Goal: Contribute content: Contribute content

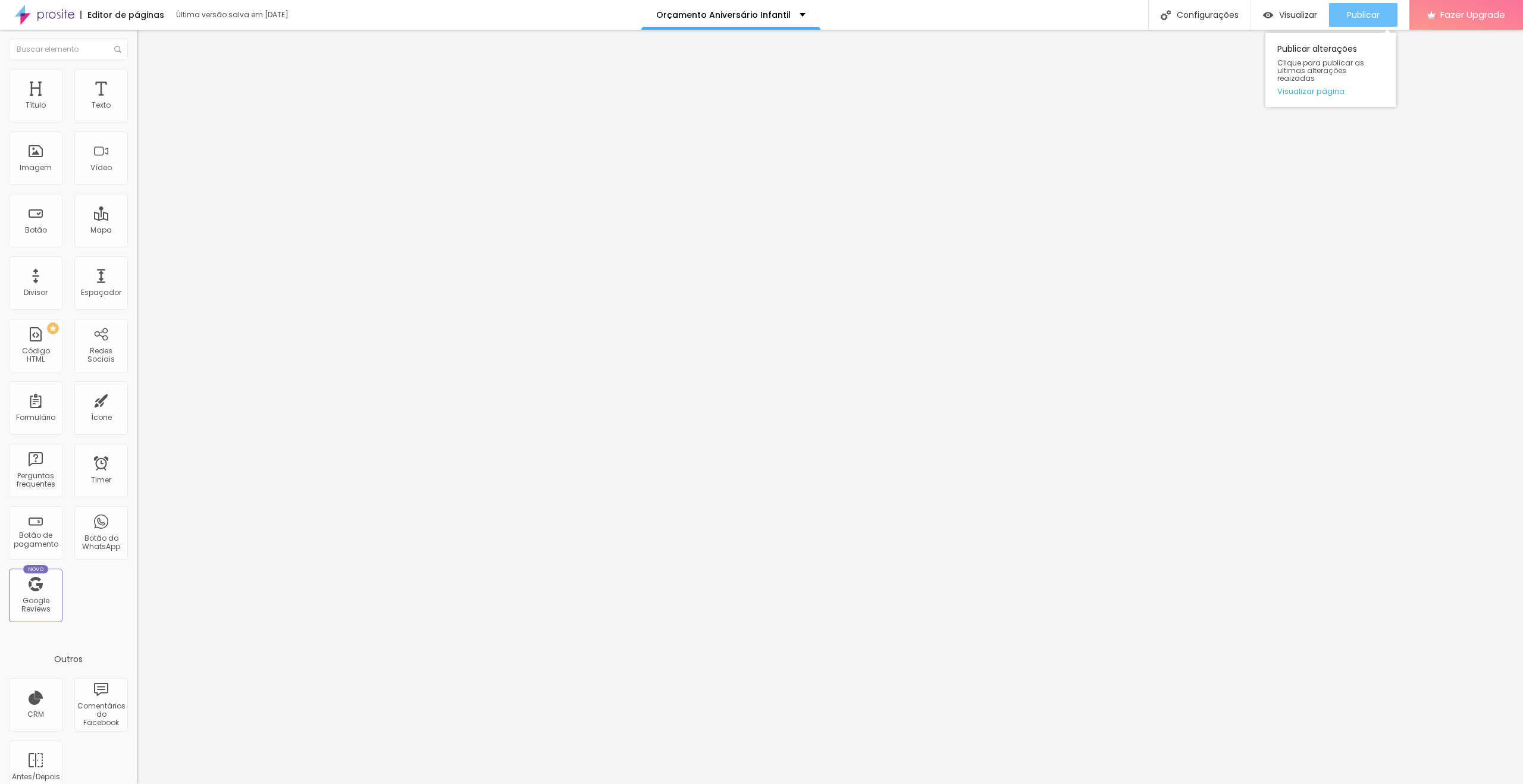
click at [1366, 15] on span "Publicar" at bounding box center [1363, 15] width 33 height 10
click at [137, 76] on img at bounding box center [142, 74] width 11 height 11
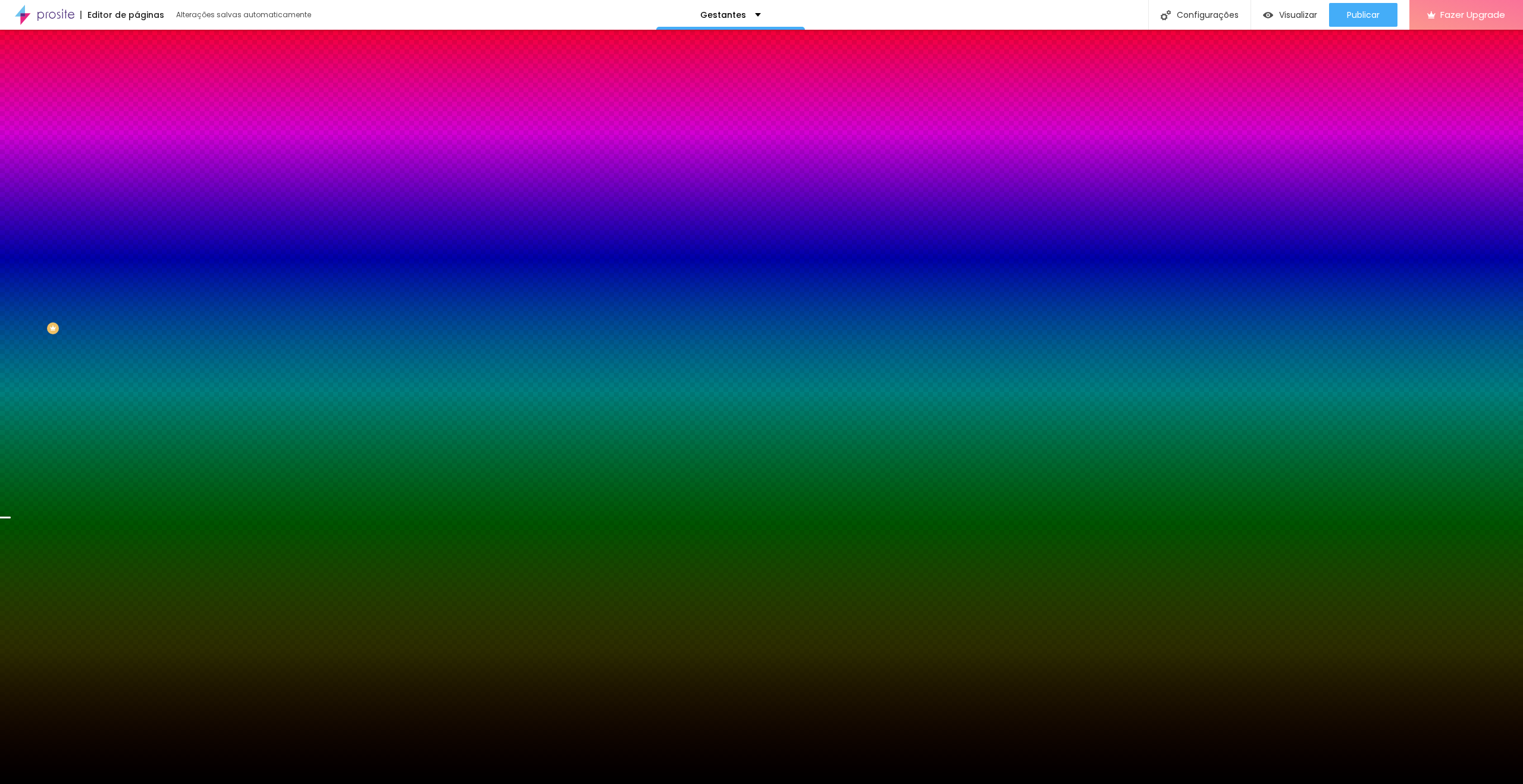
click at [137, 109] on span "Trocar imagem" at bounding box center [169, 104] width 65 height 10
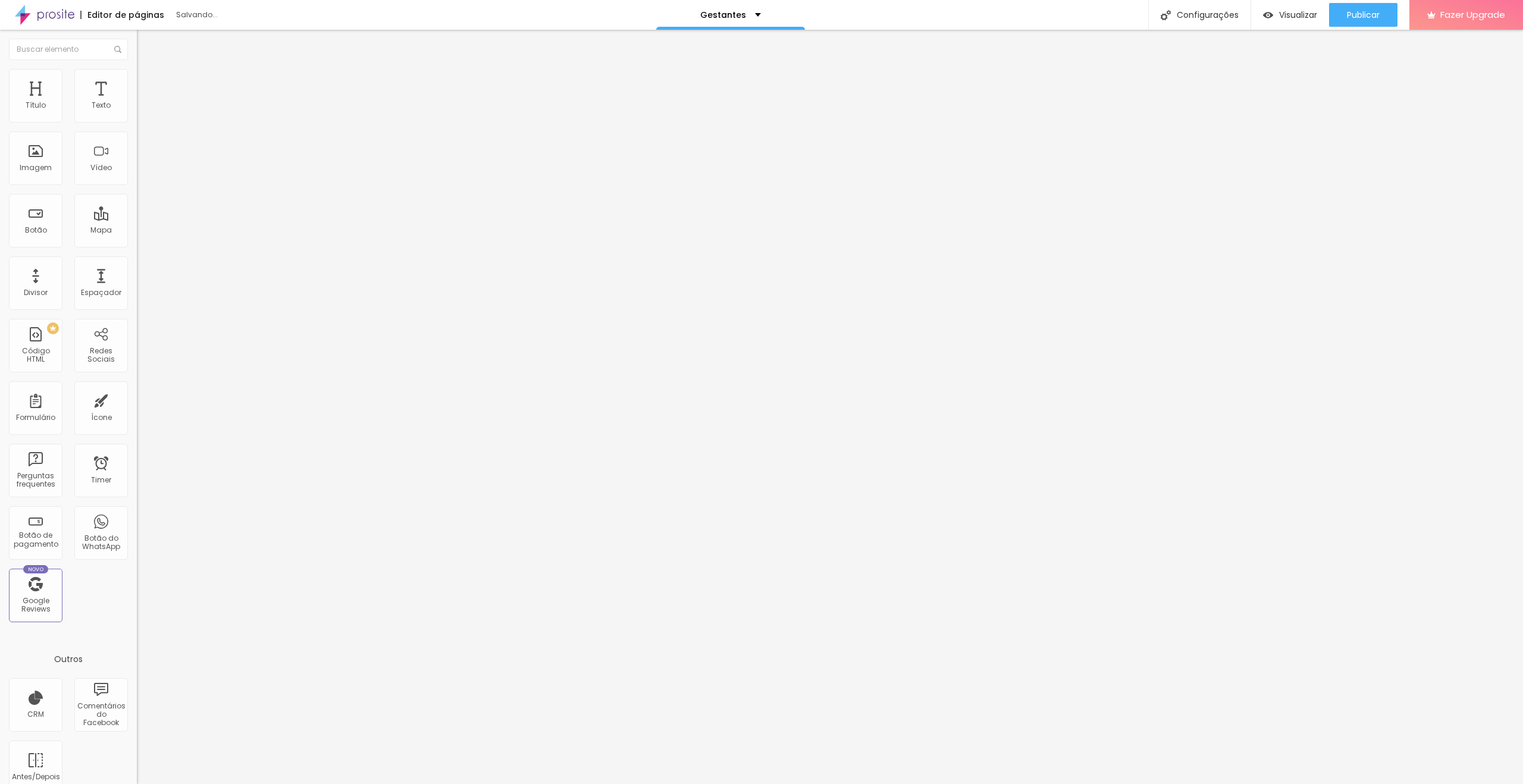
click at [137, 102] on span "Trocar imagem" at bounding box center [169, 97] width 65 height 10
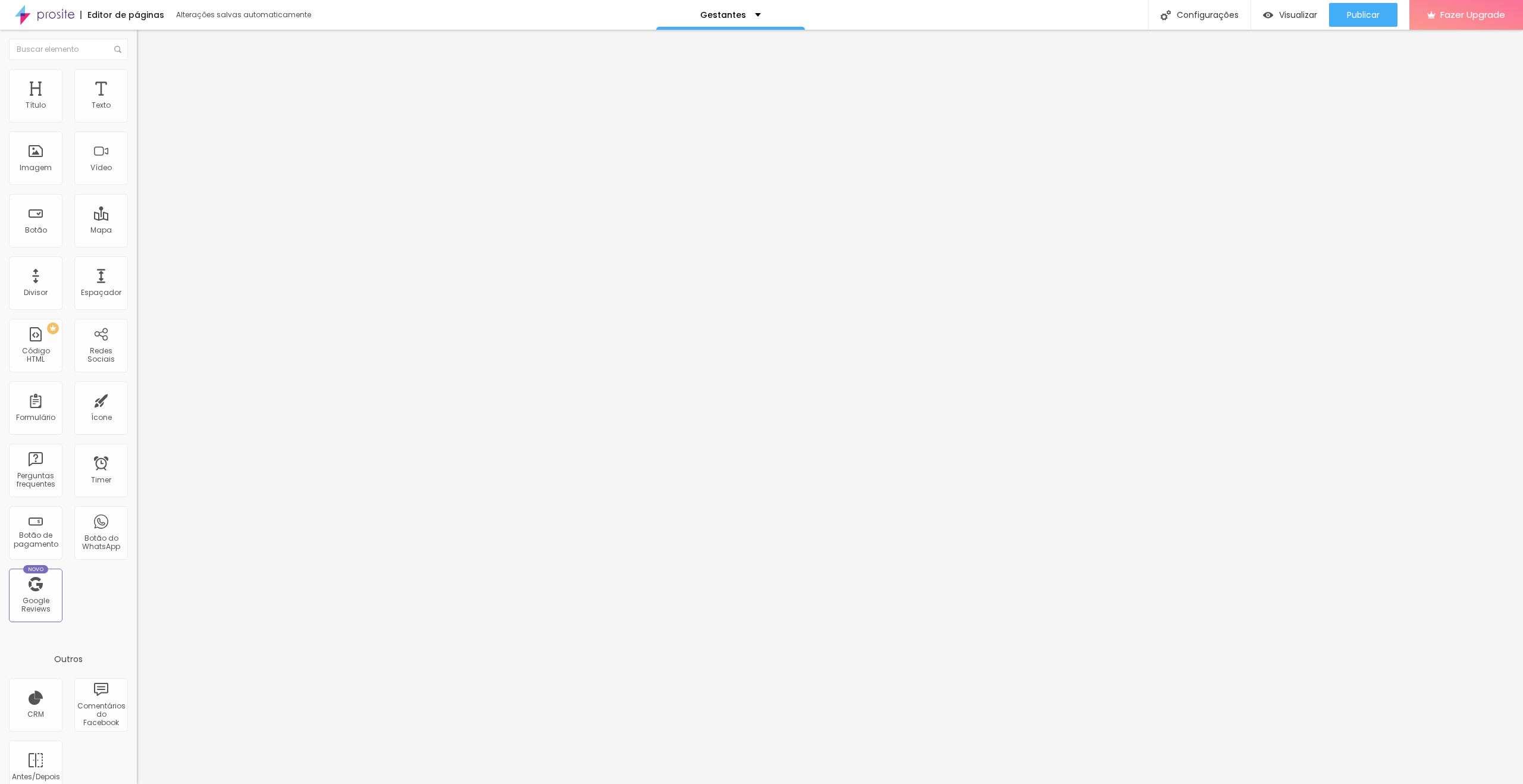
click at [137, 102] on span "Trocar imagem" at bounding box center [169, 97] width 65 height 10
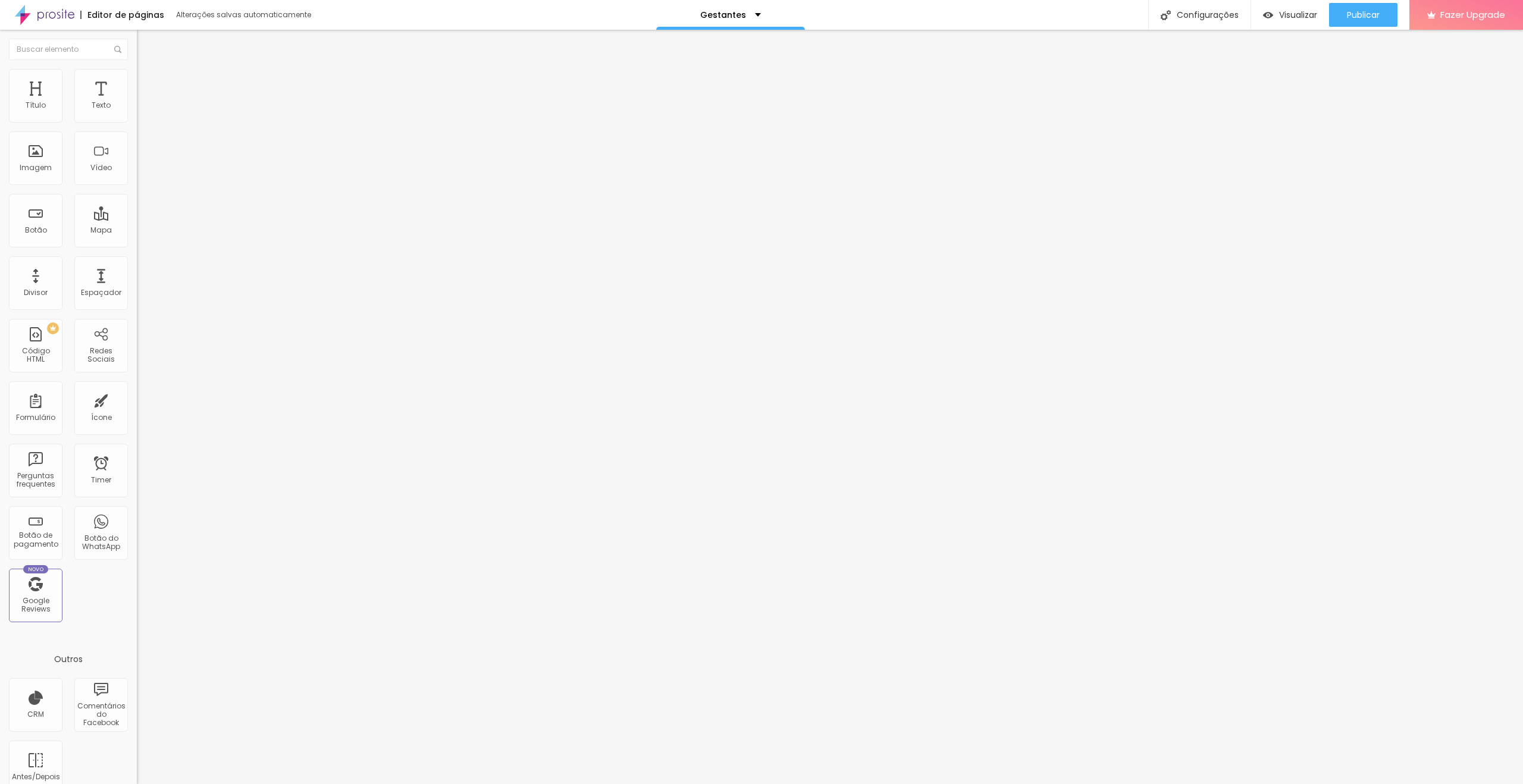
click at [137, 102] on span "Trocar imagem" at bounding box center [169, 97] width 65 height 10
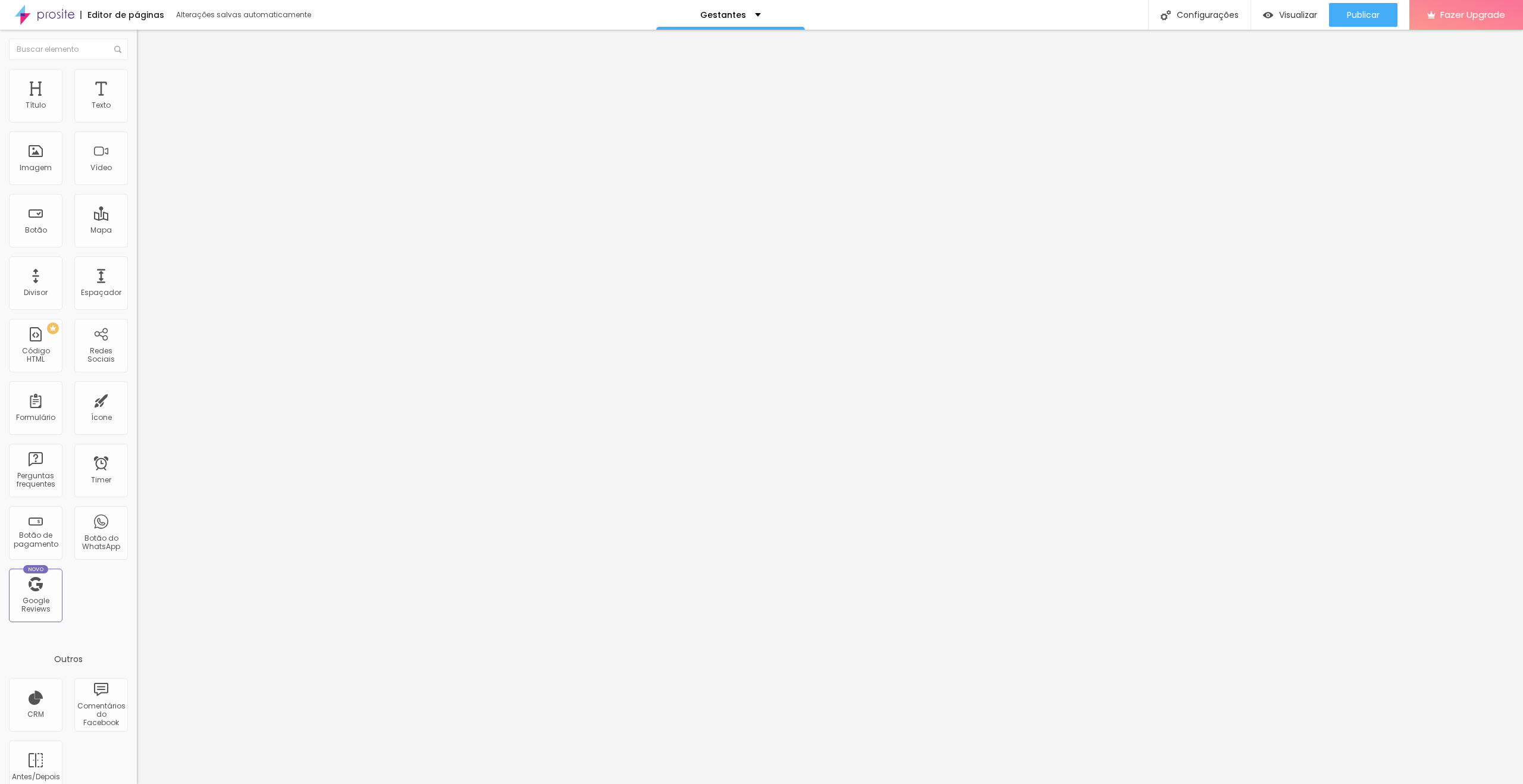
click at [137, 102] on span "Trocar imagem" at bounding box center [169, 97] width 65 height 10
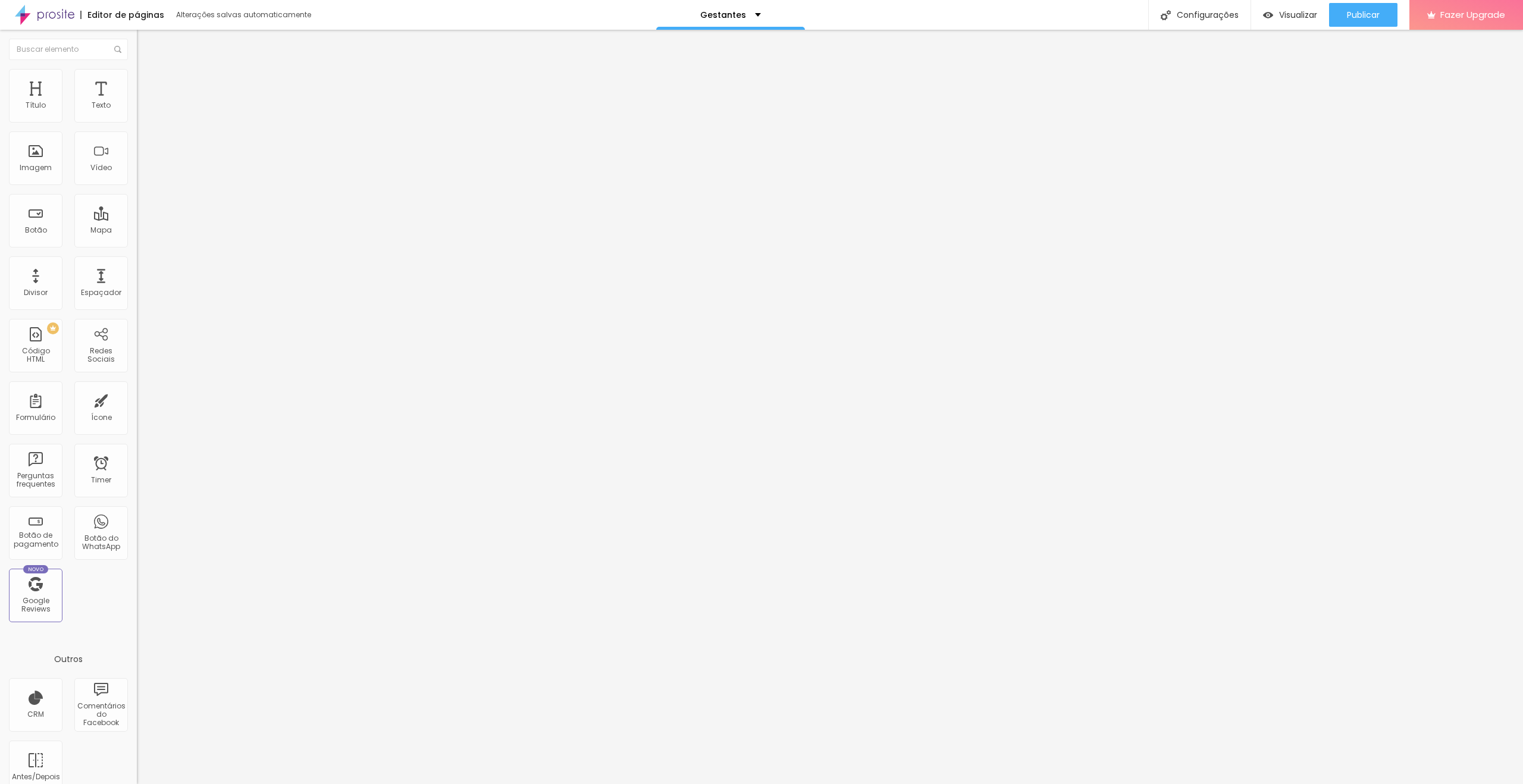
click at [137, 102] on span "Trocar imagem" at bounding box center [169, 97] width 65 height 10
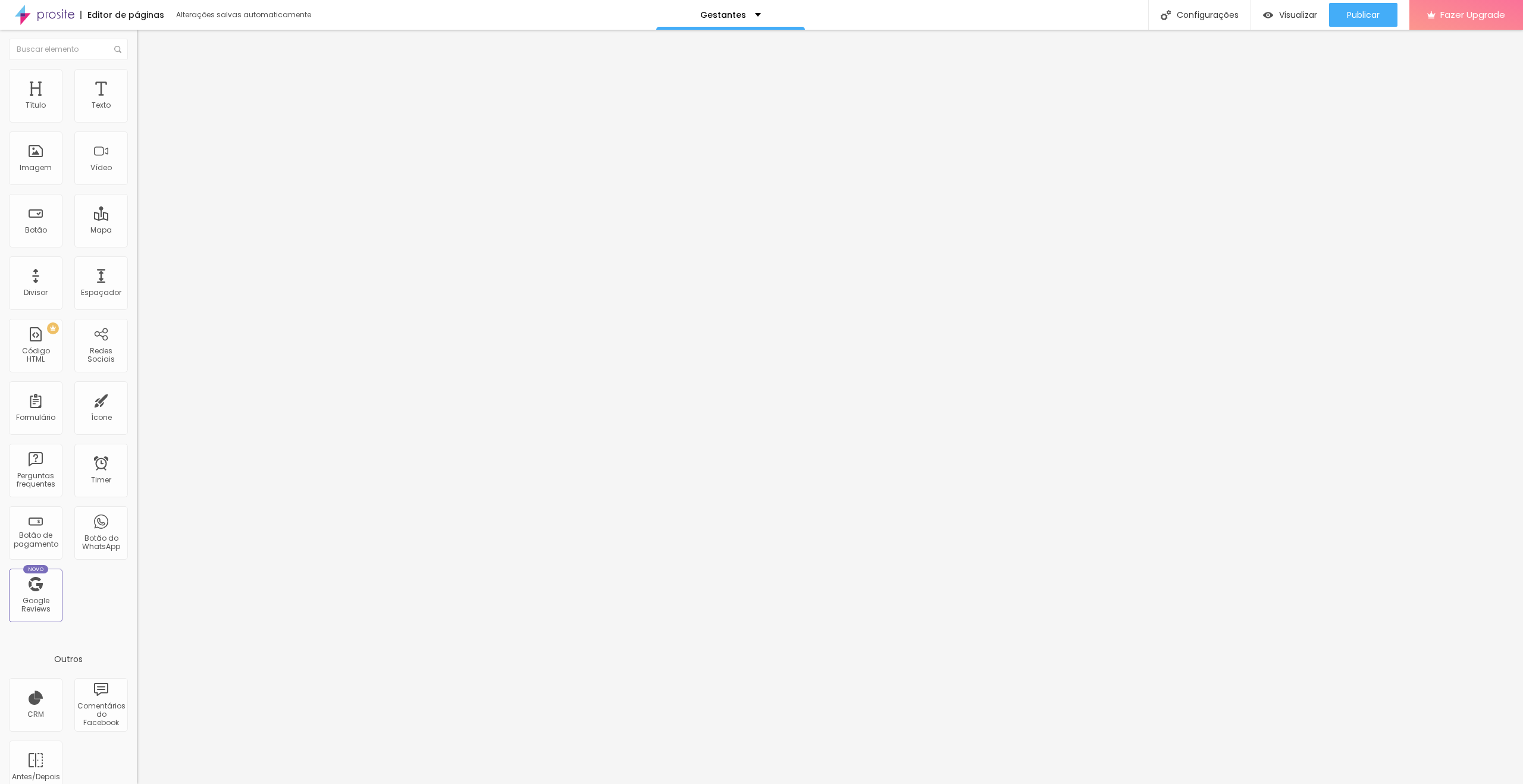
click at [137, 186] on span "1:1 Quadrado" at bounding box center [160, 181] width 47 height 10
click at [137, 102] on span "Trocar imagem" at bounding box center [169, 97] width 65 height 10
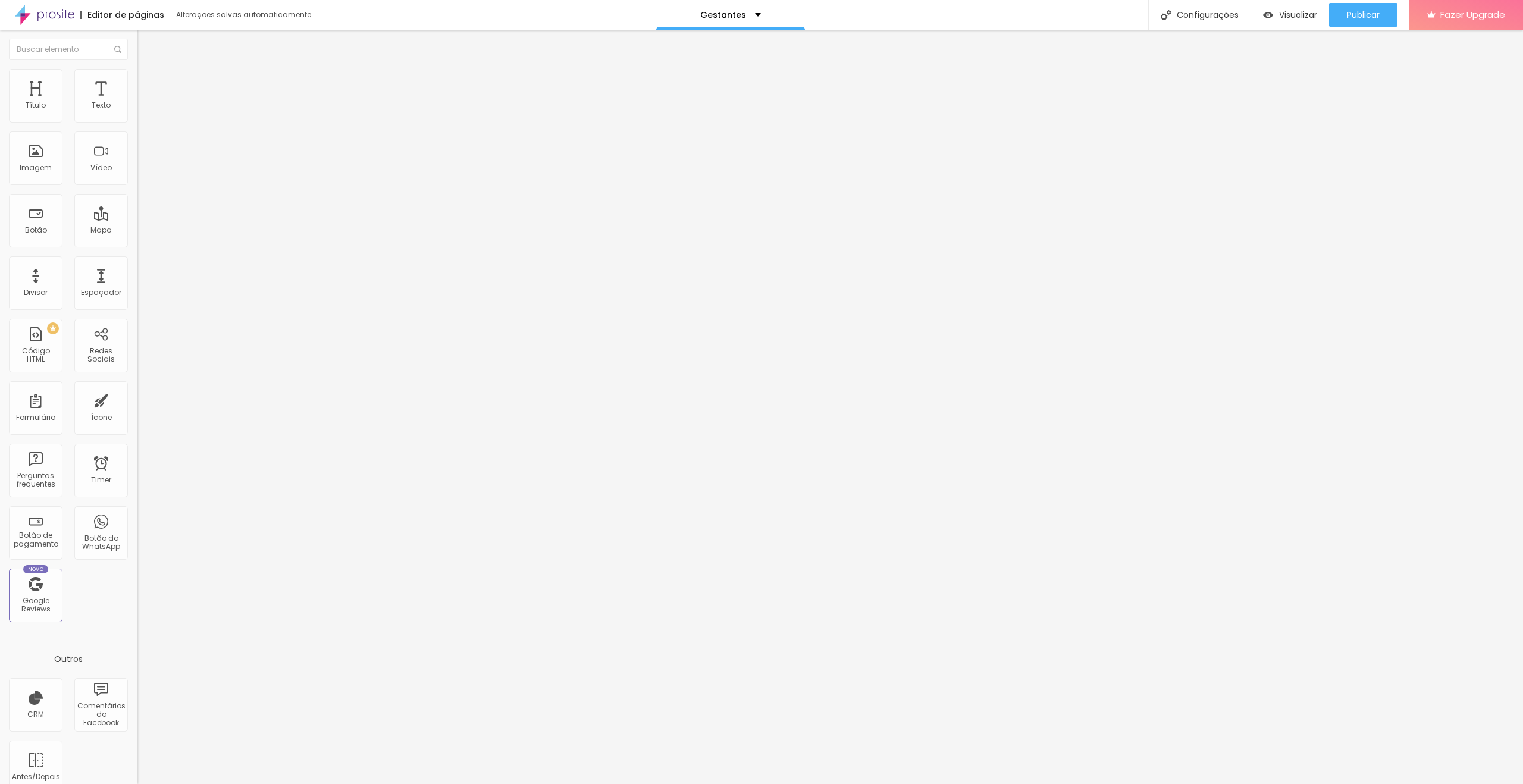
click at [137, 79] on li "Estilo" at bounding box center [205, 75] width 137 height 12
click at [137, 81] on li "Avançado" at bounding box center [205, 87] width 137 height 12
click at [148, 70] on span "Conteúdo" at bounding box center [166, 65] width 37 height 10
click at [1368, 17] on span "Publicar" at bounding box center [1363, 15] width 33 height 10
click at [751, 21] on div "Gestantes" at bounding box center [730, 15] width 148 height 30
